Goal: Find specific page/section: Find specific page/section

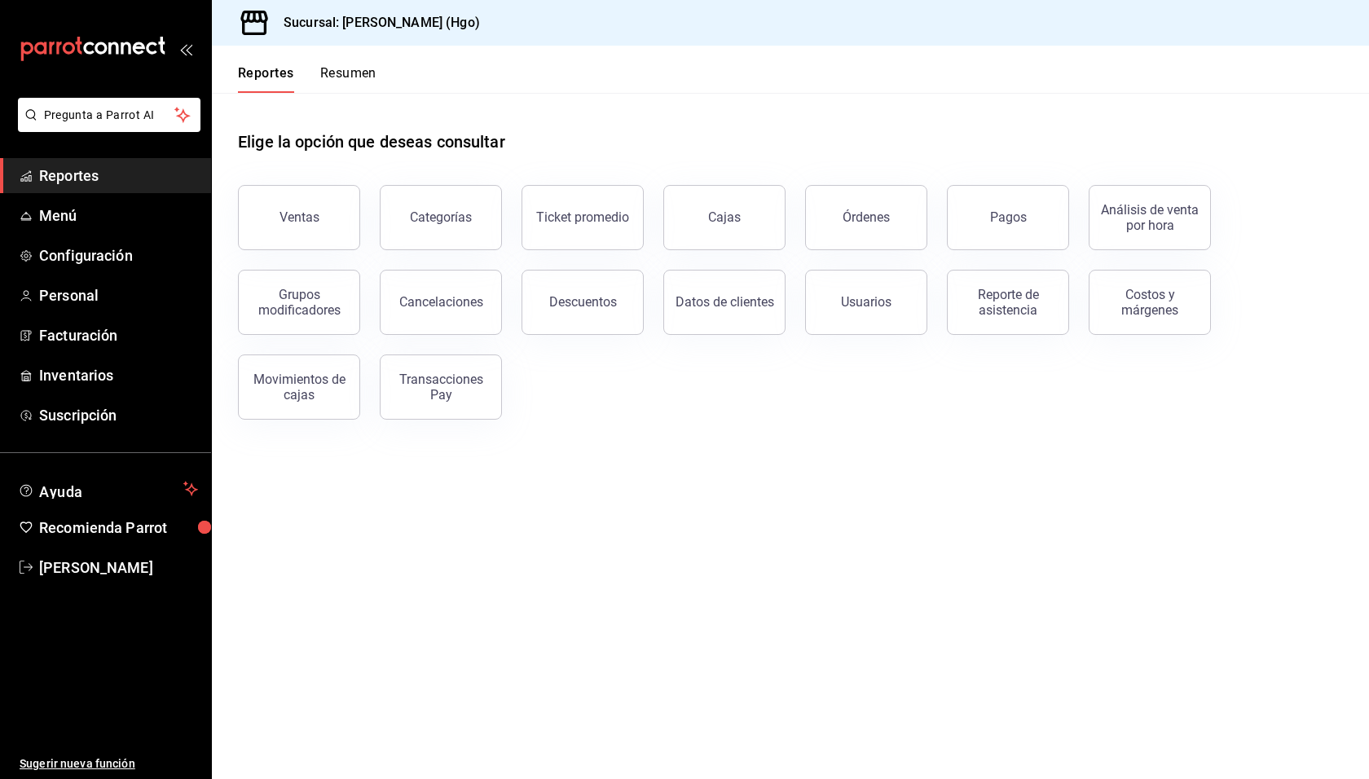
click at [582, 135] on div "Elige la opción que deseas consultar" at bounding box center [790, 129] width 1105 height 73
click at [1003, 213] on div "Pagos" at bounding box center [1008, 216] width 37 height 15
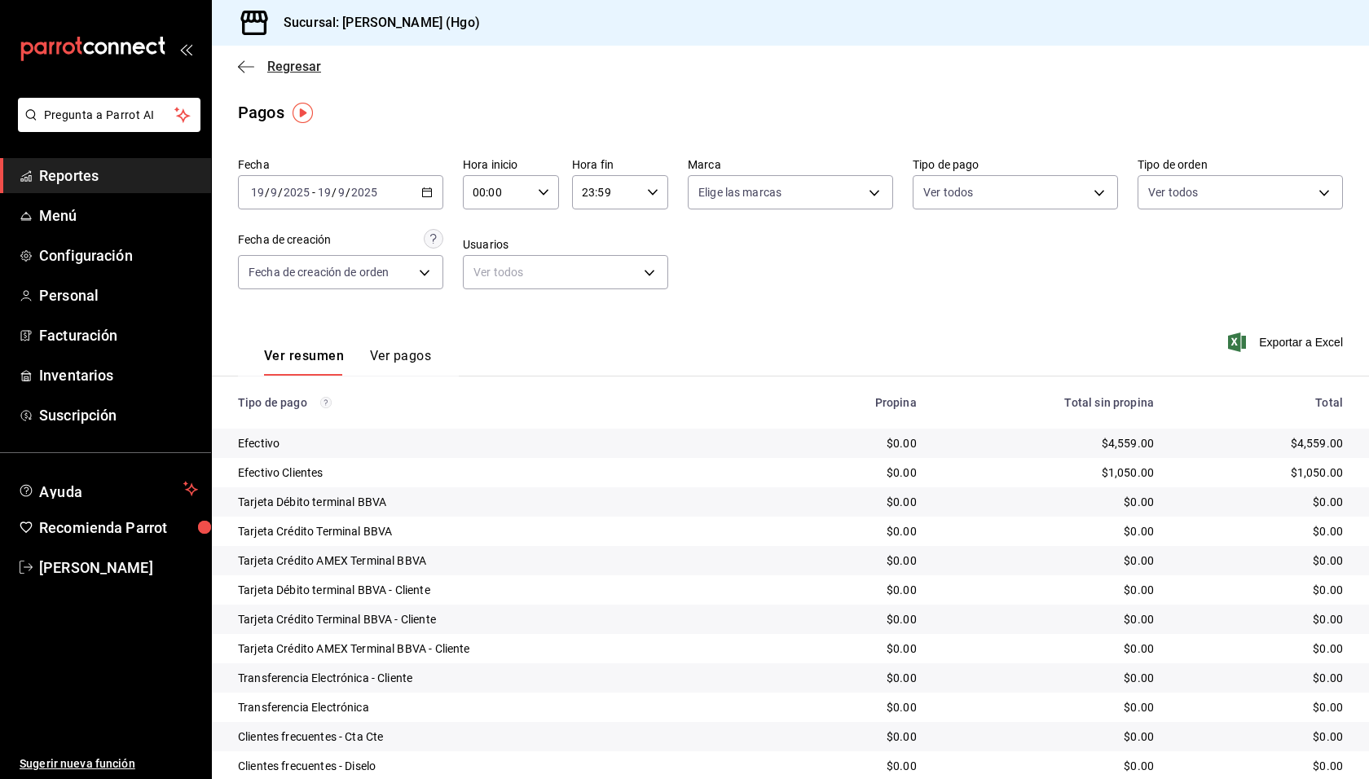
click at [241, 67] on icon "button" at bounding box center [246, 66] width 16 height 15
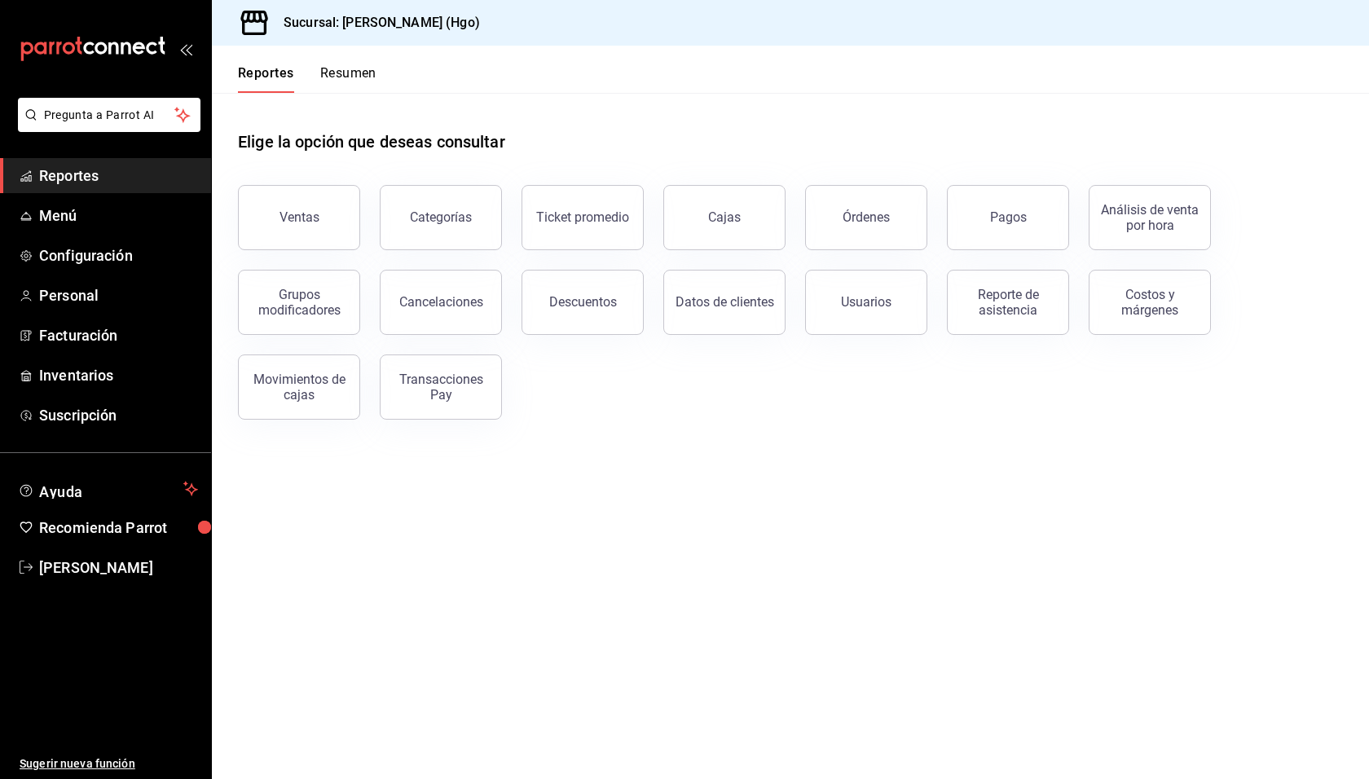
click at [366, 78] on button "Resumen" at bounding box center [348, 79] width 56 height 28
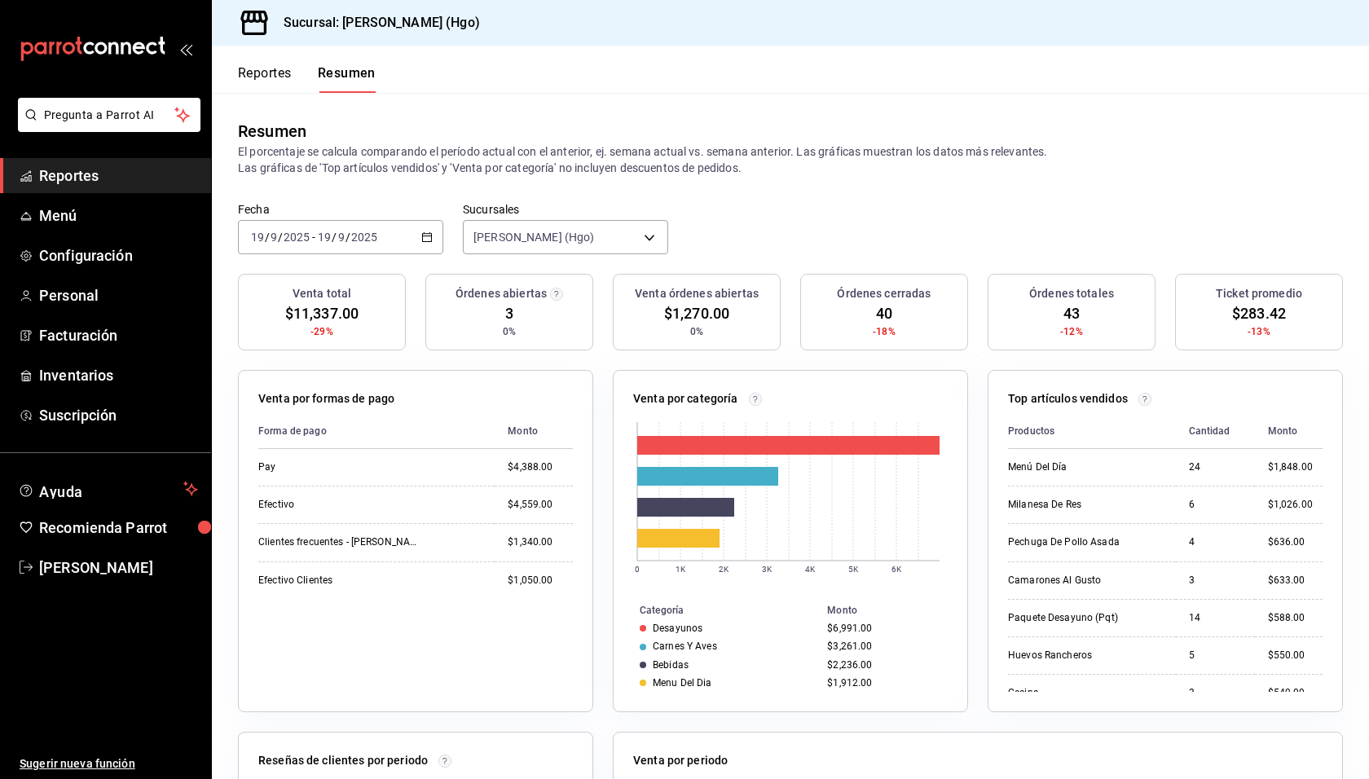
click at [736, 191] on div "Resumen El porcentaje se calcula comparando el período actual con el anterior, …" at bounding box center [790, 147] width 1157 height 109
click at [290, 77] on button "Reportes" at bounding box center [265, 79] width 54 height 28
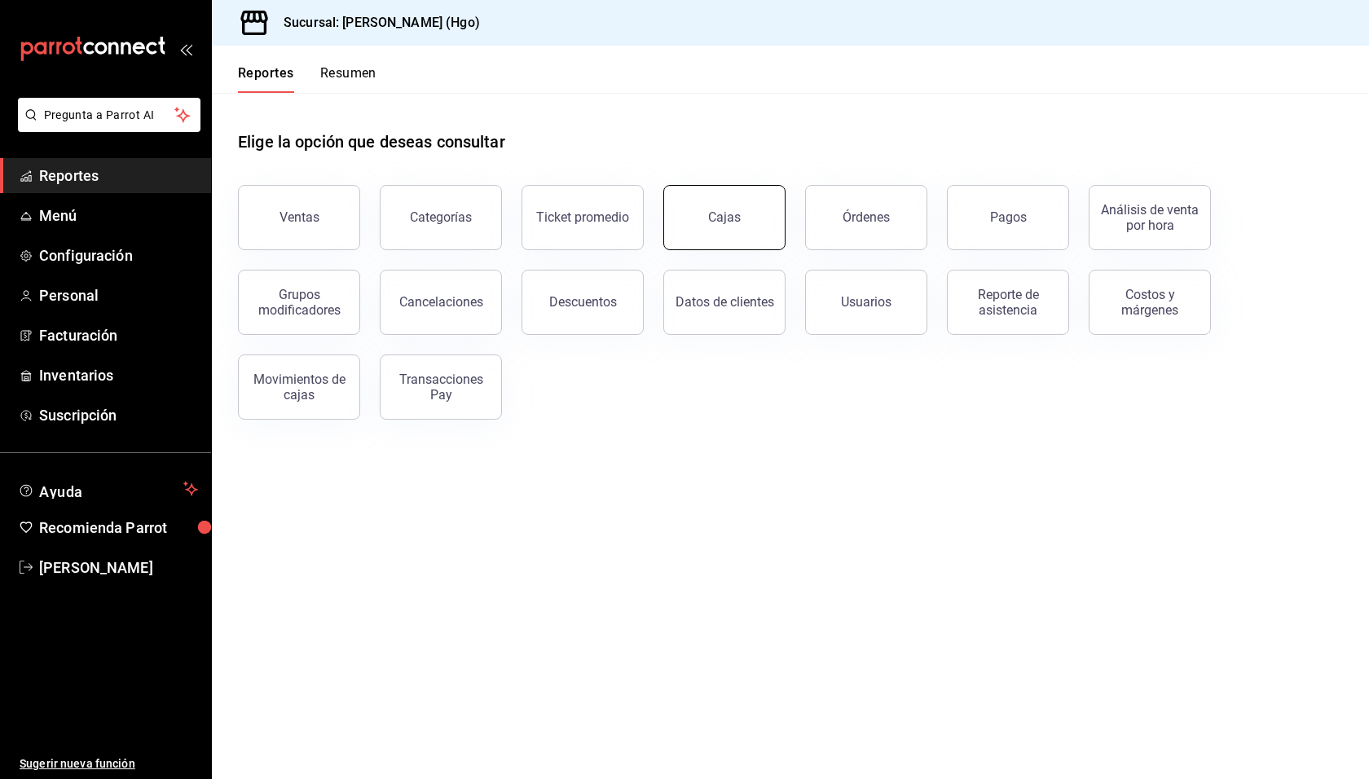
click at [779, 214] on link "Cajas" at bounding box center [724, 217] width 122 height 65
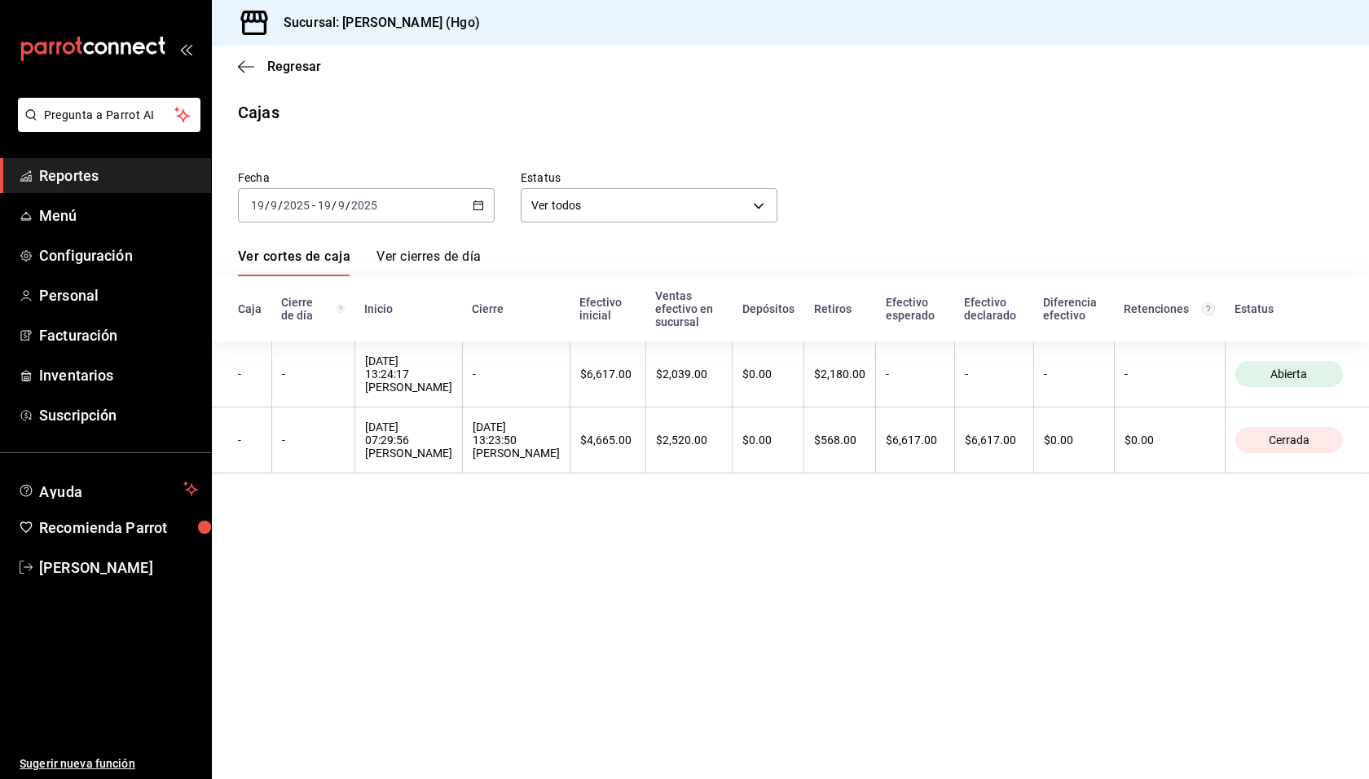
click at [870, 583] on main "Regresar Cajas Fecha 2025-09-19 19 / 9 / 2025 - 2025-09-19 19 / 9 / 2025 Estatu…" at bounding box center [790, 412] width 1157 height 733
click at [293, 68] on span "Regresar" at bounding box center [294, 66] width 54 height 15
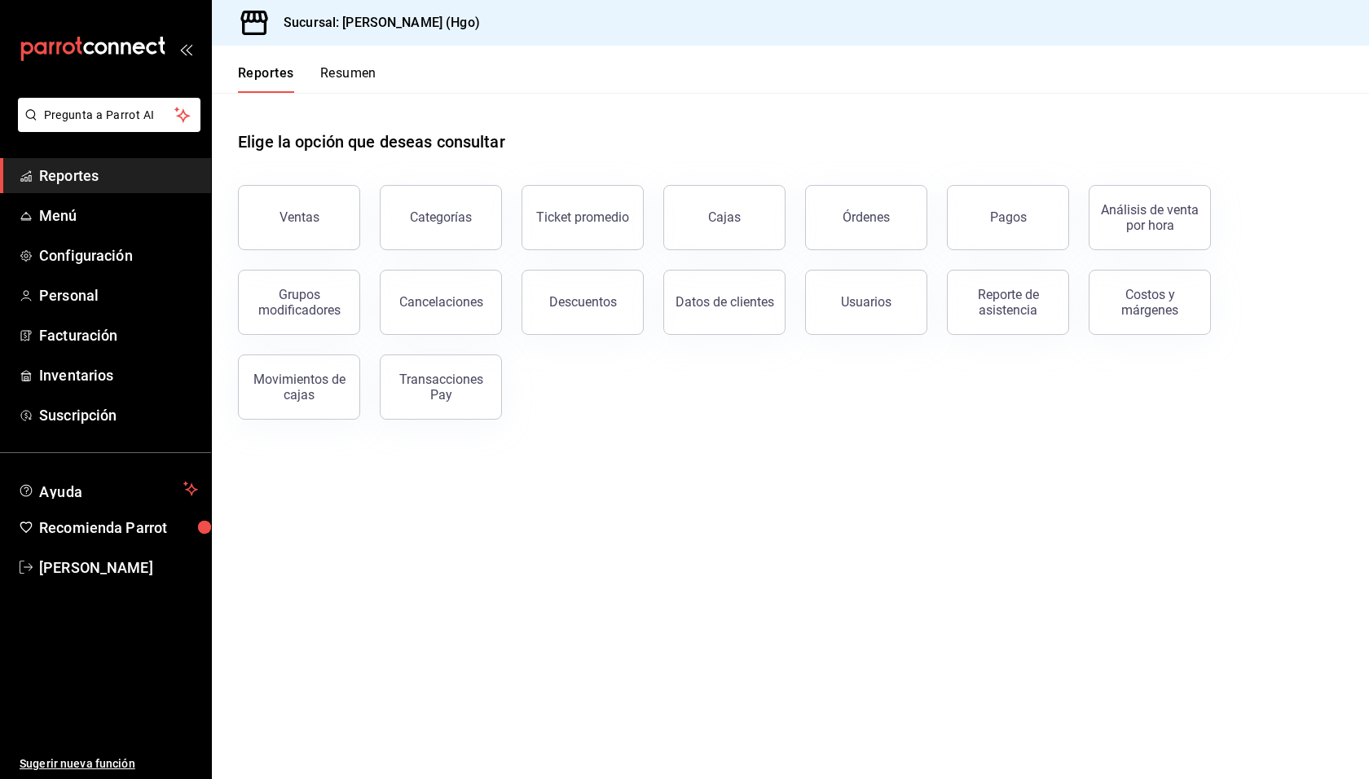
click at [632, 477] on main "Elige la opción que deseas consultar Ventas Categorías Ticket promedio Cajas Ór…" at bounding box center [790, 436] width 1157 height 686
click at [90, 175] on span "Reportes" at bounding box center [118, 176] width 159 height 22
